Goal: Check status: Check status

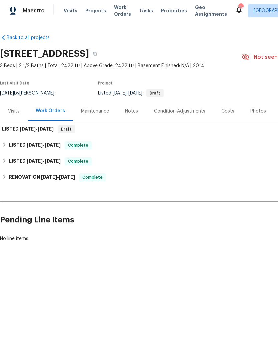
click at [72, 8] on span "Visits" at bounding box center [71, 10] width 14 height 7
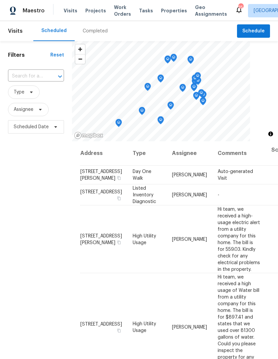
click at [96, 30] on div "Completed" at bounding box center [95, 31] width 25 height 7
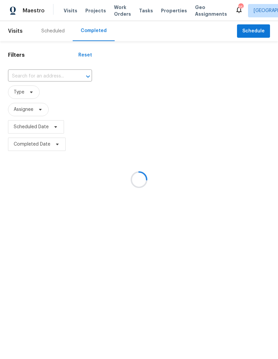
click at [52, 76] on div at bounding box center [139, 179] width 278 height 359
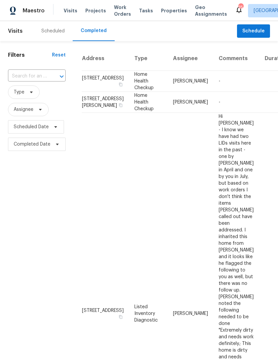
click at [32, 73] on input "text" at bounding box center [27, 76] width 39 height 10
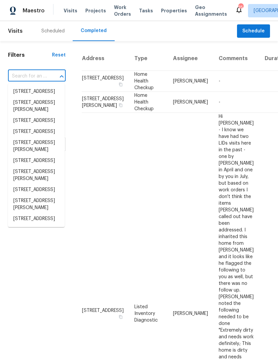
click at [22, 74] on input "text" at bounding box center [27, 76] width 39 height 10
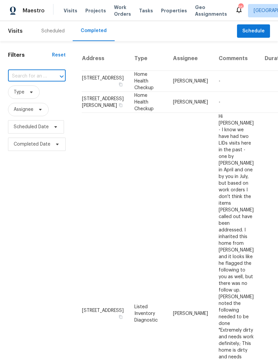
paste input "[STREET_ADDRESS]"
type input "[STREET_ADDRESS]"
click at [43, 95] on li "[STREET_ADDRESS]" at bounding box center [36, 91] width 57 height 11
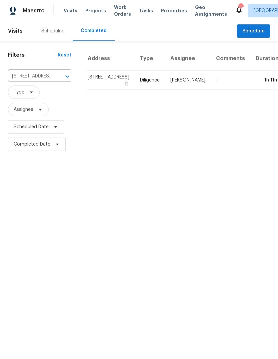
click at [165, 85] on td "[PERSON_NAME]" at bounding box center [188, 80] width 46 height 19
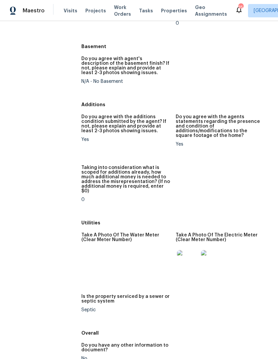
scroll to position [904, 0]
click at [186, 250] on img at bounding box center [187, 260] width 21 height 21
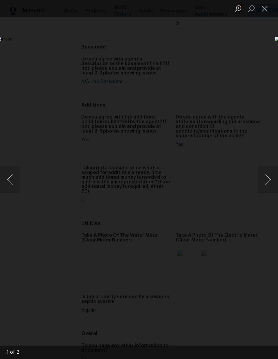
click at [267, 180] on button "Next image" at bounding box center [268, 179] width 20 height 27
click at [261, 9] on button "Close lightbox" at bounding box center [264, 9] width 13 height 12
